Goal: Check status: Check status

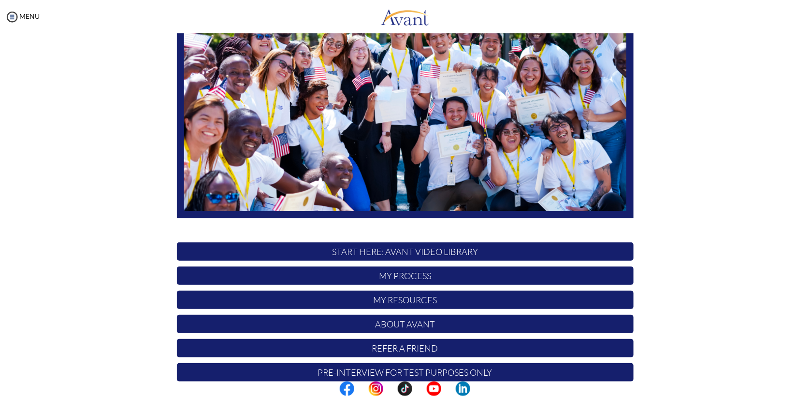
scroll to position [140, 0]
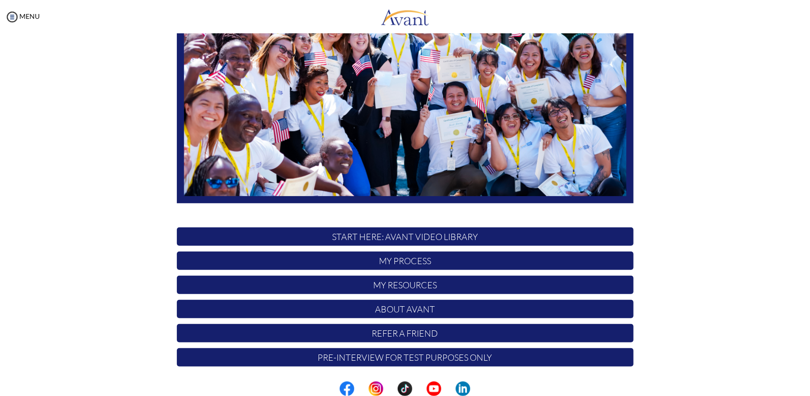
click at [414, 264] on p "My Process" at bounding box center [405, 261] width 457 height 18
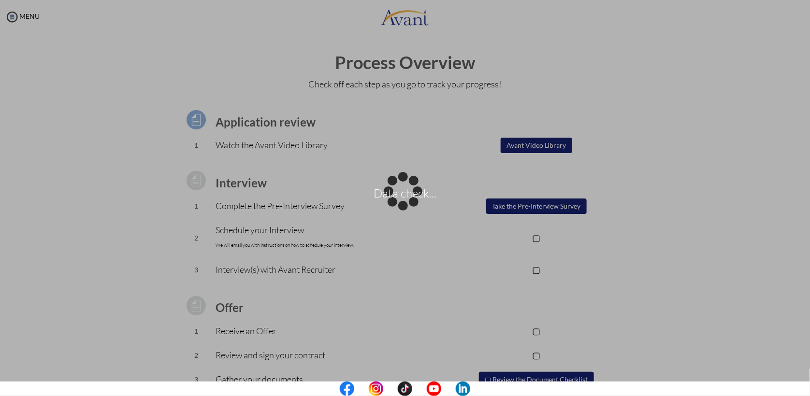
click at [676, 206] on p "Data check..." at bounding box center [405, 198] width 810 height 23
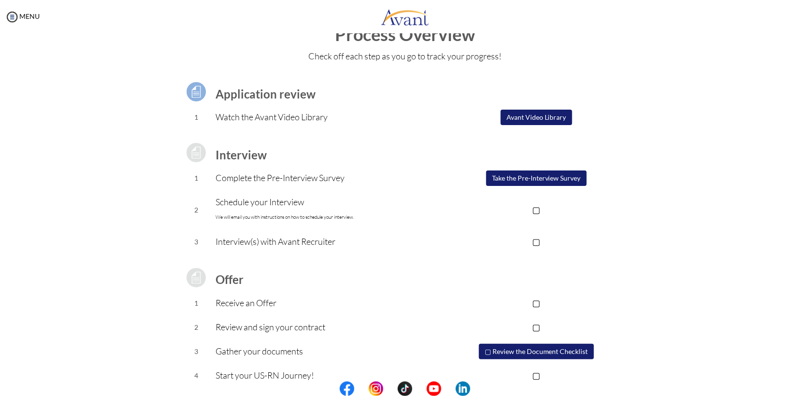
scroll to position [0, 0]
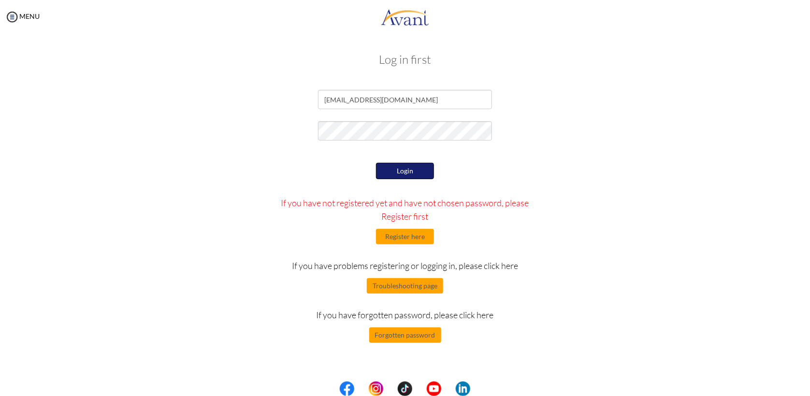
click at [424, 166] on button "Login" at bounding box center [405, 171] width 58 height 16
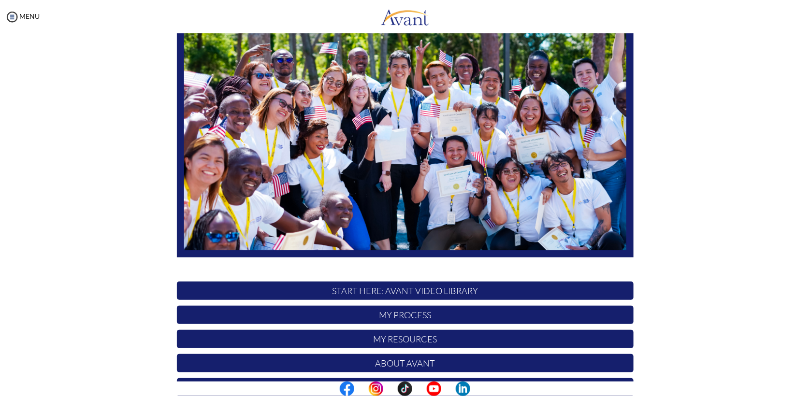
scroll to position [140, 0]
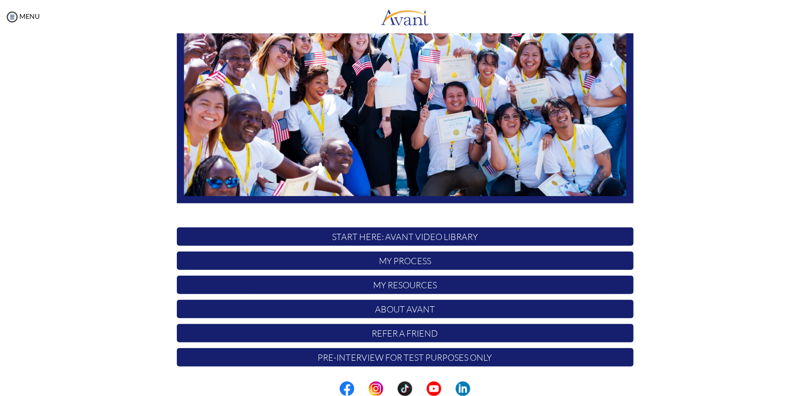
click at [425, 265] on p "My Process" at bounding box center [405, 261] width 457 height 18
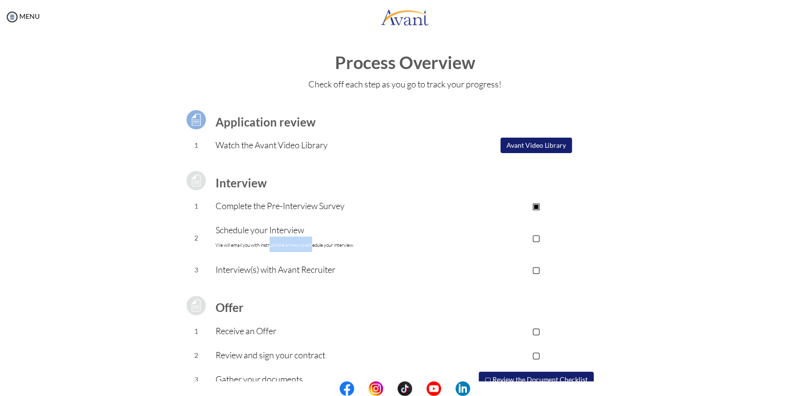
drag, startPoint x: 267, startPoint y: 247, endPoint x: 312, endPoint y: 246, distance: 45.5
click at [312, 246] on font "We will email you with instructions on how to schedule your interview." at bounding box center [285, 245] width 138 height 6
click at [338, 246] on font "We will email you with instructions on how to schedule your interview." at bounding box center [285, 245] width 138 height 6
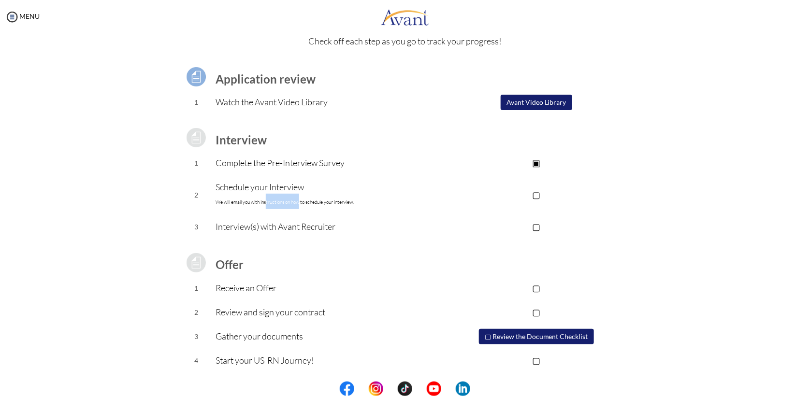
drag, startPoint x: 263, startPoint y: 204, endPoint x: 298, endPoint y: 205, distance: 35.3
click at [298, 205] on p "Schedule your Interview We will email you with instructions on how to schedule …" at bounding box center [328, 194] width 224 height 29
click at [301, 210] on td "Schedule your Interview We will email you with instructions on how to schedule …" at bounding box center [328, 196] width 224 height 40
drag, startPoint x: 258, startPoint y: 232, endPoint x: 318, endPoint y: 229, distance: 60.1
click at [318, 229] on p "Interview(s) with Avant Recruiter" at bounding box center [328, 227] width 224 height 14
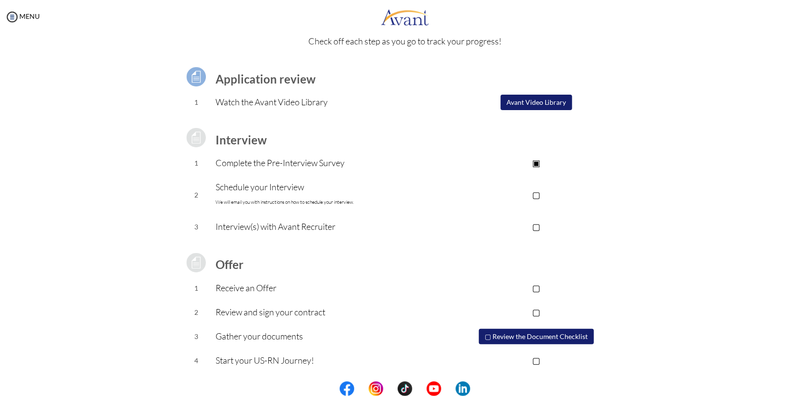
click at [516, 196] on p "▢" at bounding box center [537, 195] width 194 height 14
click at [326, 203] on font "We will email you with instructions on how to schedule your interview." at bounding box center [285, 202] width 138 height 6
click at [464, 199] on p "▣" at bounding box center [537, 195] width 194 height 14
click at [540, 195] on p "▢" at bounding box center [537, 195] width 194 height 14
drag, startPoint x: 547, startPoint y: 105, endPoint x: 687, endPoint y: 109, distance: 139.3
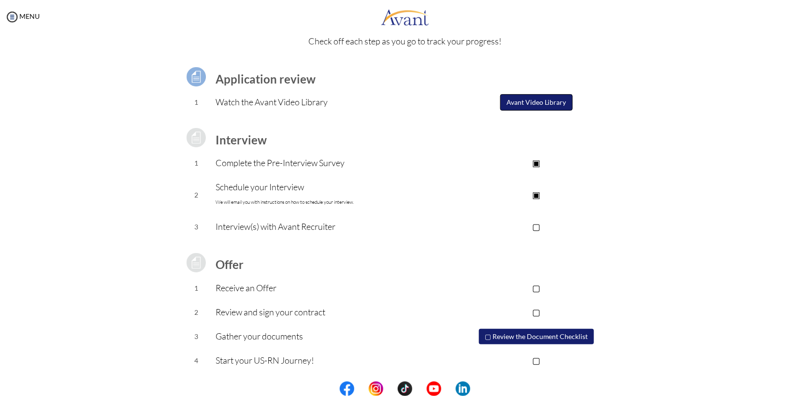
click at [686, 108] on div "Process Overview Check off each step as you go to track your progress! Applicat…" at bounding box center [405, 215] width 791 height 411
click at [538, 163] on p "▣" at bounding box center [537, 163] width 194 height 14
click at [530, 164] on p "▣" at bounding box center [537, 163] width 194 height 14
drag, startPoint x: 537, startPoint y: 162, endPoint x: 535, endPoint y: 186, distance: 23.8
click at [536, 164] on p "▣" at bounding box center [537, 163] width 194 height 14
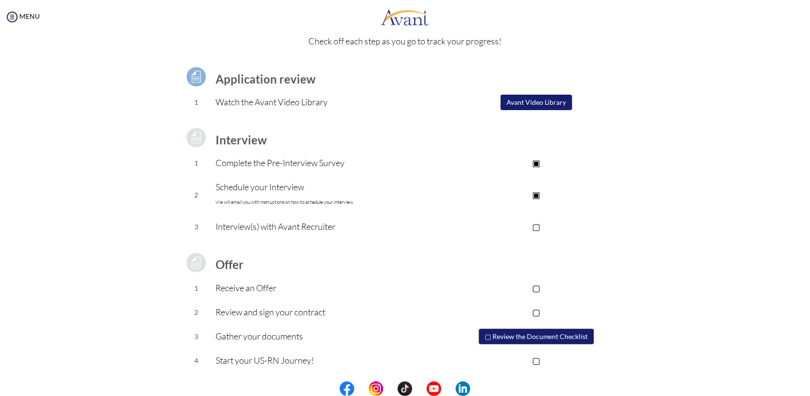
click at [534, 191] on p "▣" at bounding box center [537, 195] width 194 height 14
click at [535, 196] on p "▢" at bounding box center [537, 195] width 194 height 14
click at [16, 21] on img at bounding box center [12, 17] width 15 height 15
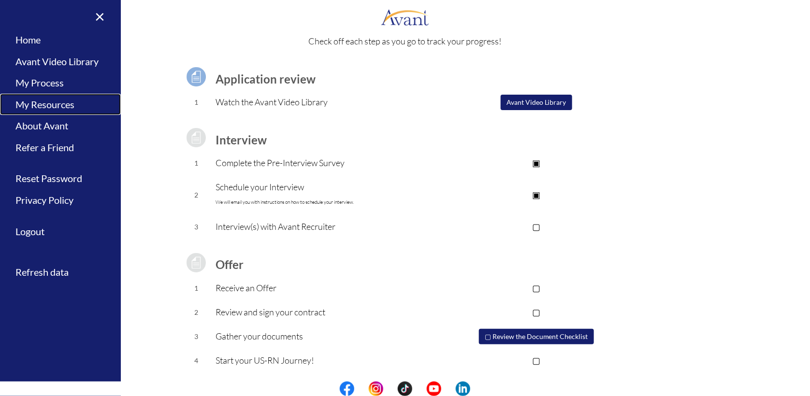
click at [39, 102] on link "My Resources" at bounding box center [60, 105] width 121 height 22
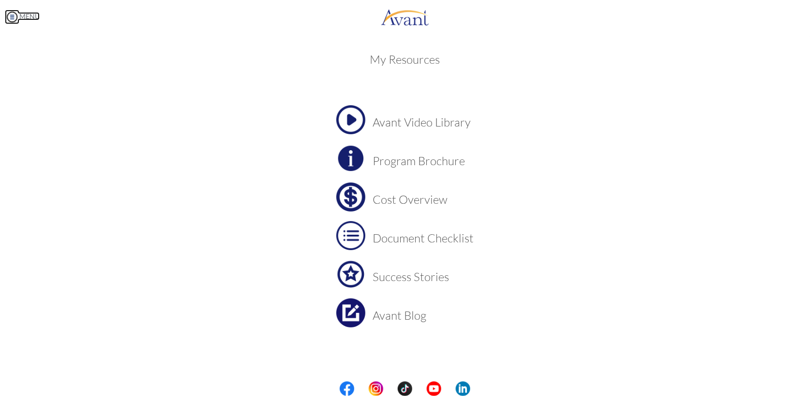
click at [10, 19] on img at bounding box center [12, 17] width 15 height 15
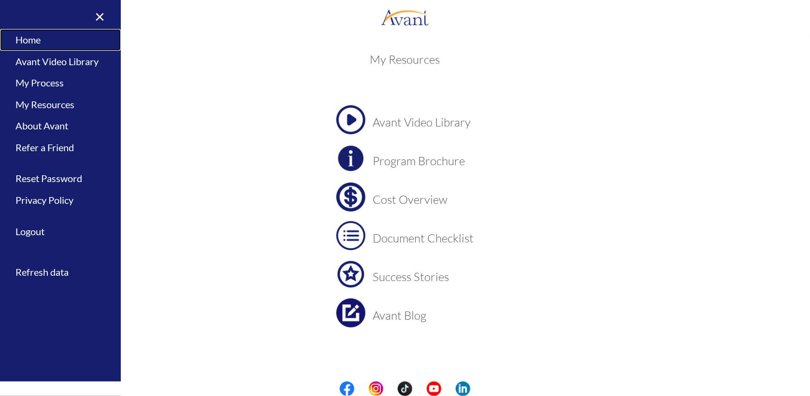
click at [32, 44] on link "Home" at bounding box center [60, 40] width 121 height 22
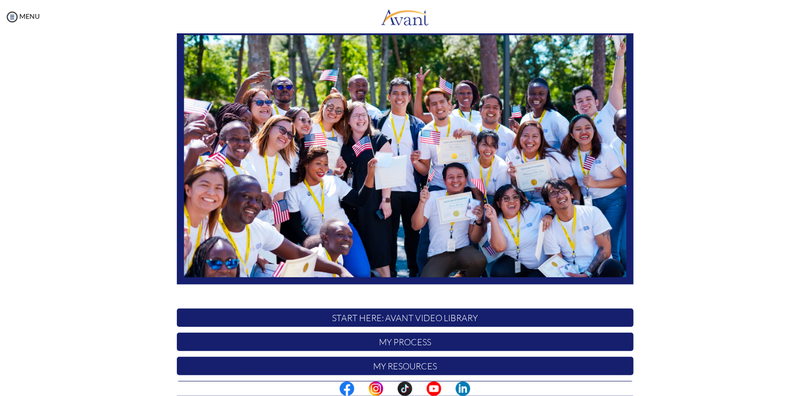
scroll to position [140, 0]
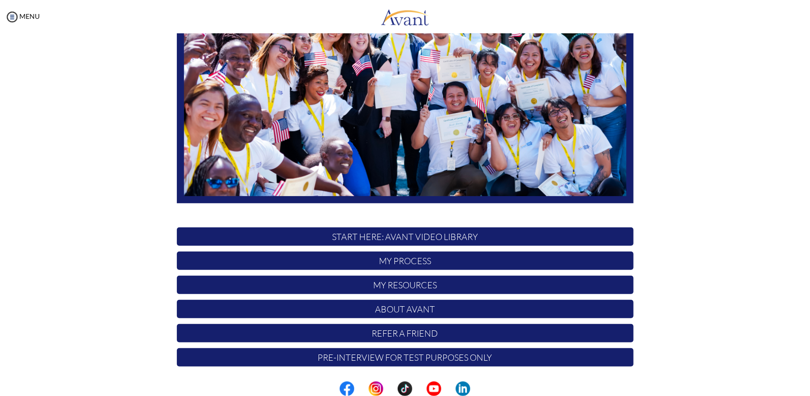
click at [404, 362] on p "Pre-Interview for test purposes only" at bounding box center [405, 358] width 457 height 18
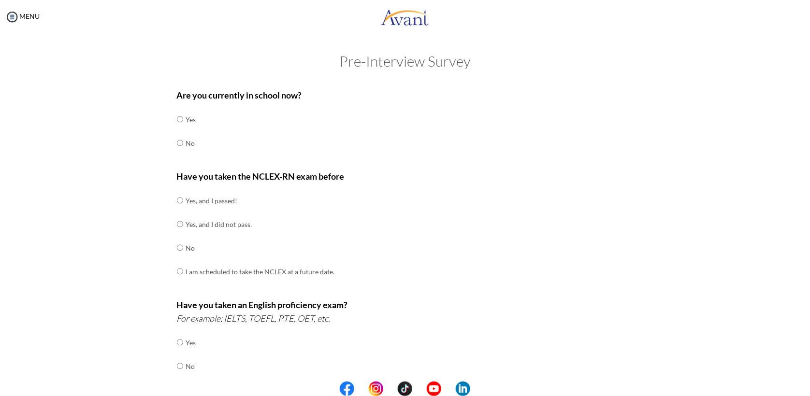
click at [183, 144] on td at bounding box center [184, 144] width 3 height 24
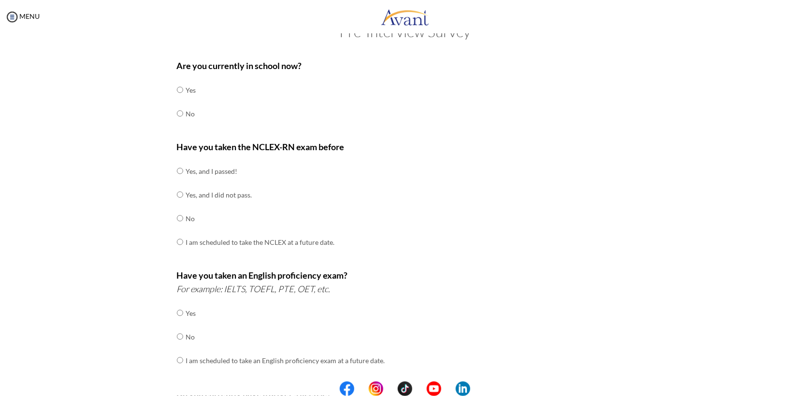
scroll to position [0, 0]
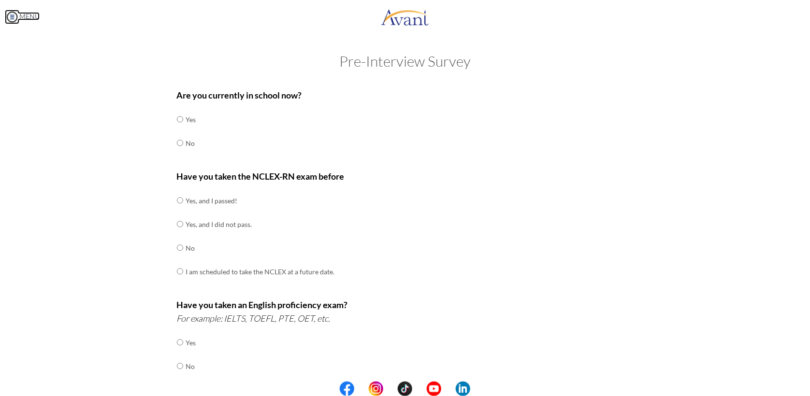
click at [32, 19] on link "MENU" at bounding box center [22, 16] width 35 height 8
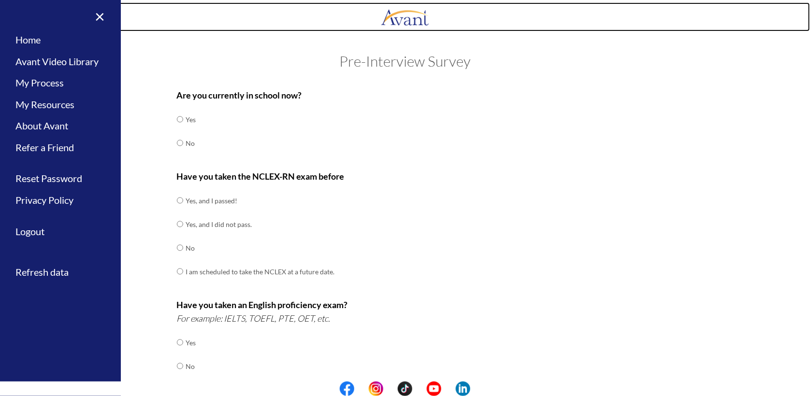
click at [378, 15] on link at bounding box center [405, 16] width 810 height 29
click at [422, 14] on img at bounding box center [405, 16] width 48 height 29
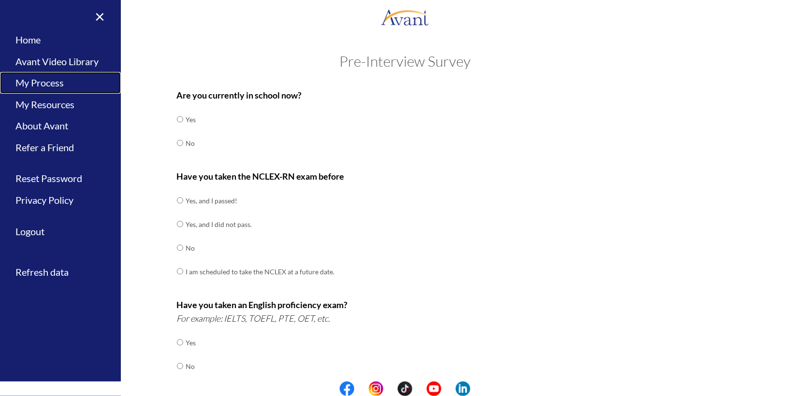
click at [55, 83] on link "My Process" at bounding box center [60, 83] width 121 height 22
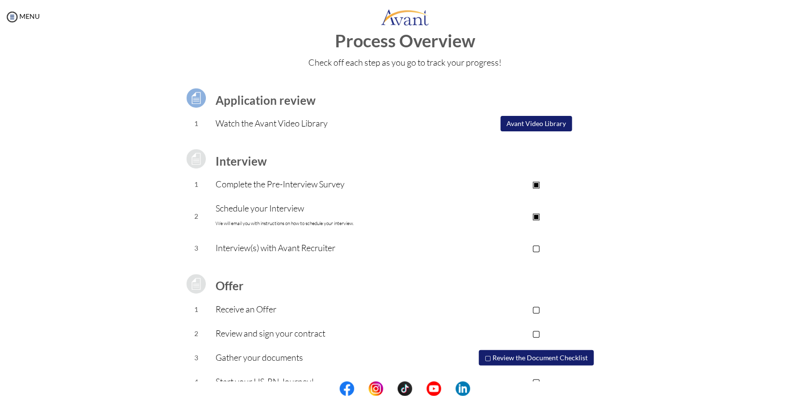
scroll to position [43, 0]
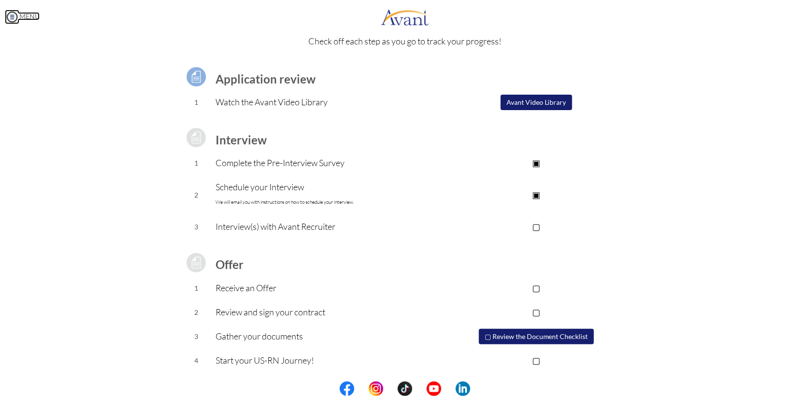
click at [34, 15] on link "MENU" at bounding box center [22, 16] width 35 height 8
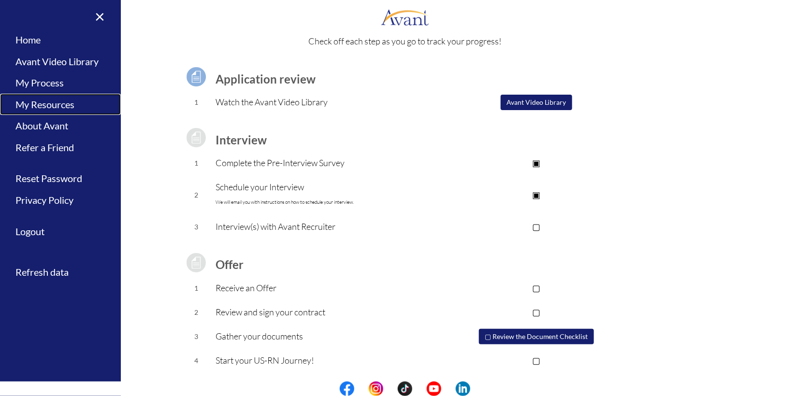
click at [58, 109] on link "My Resources" at bounding box center [60, 105] width 121 height 22
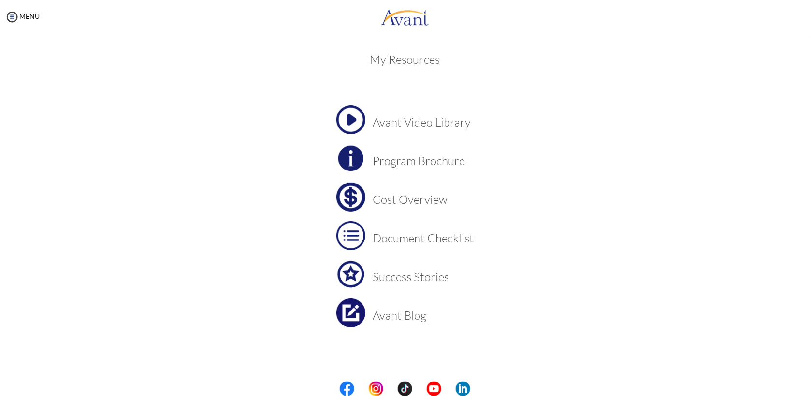
click at [352, 270] on img at bounding box center [351, 274] width 29 height 29
